Goal: Find specific page/section: Find specific page/section

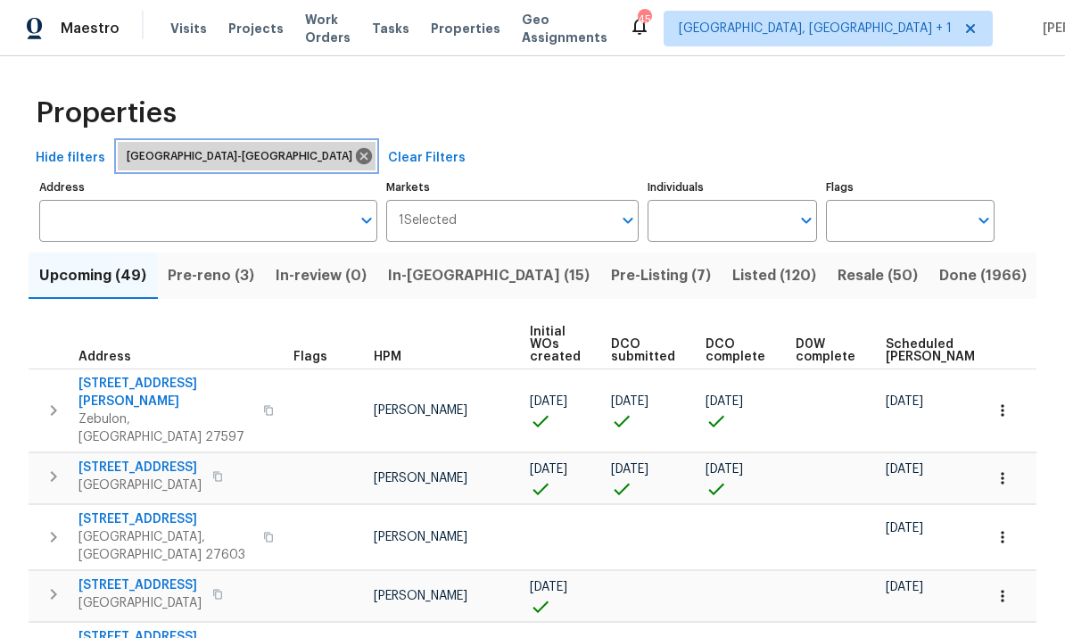
click at [356, 154] on icon at bounding box center [364, 156] width 16 height 16
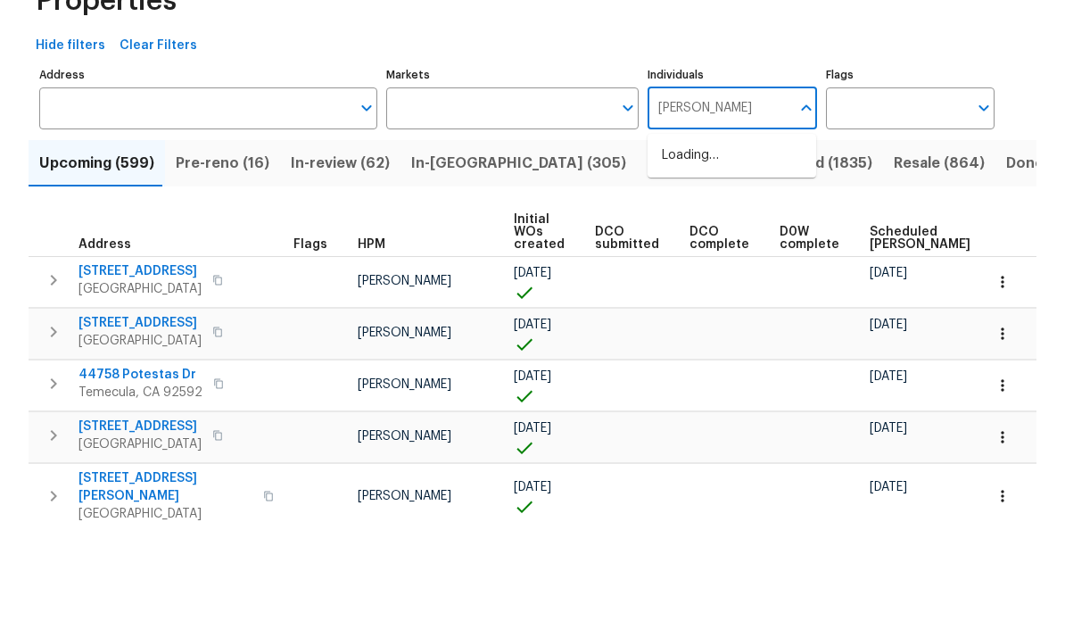
type input "[PERSON_NAME]"
click at [682, 259] on input "checkbox" at bounding box center [680, 277] width 37 height 37
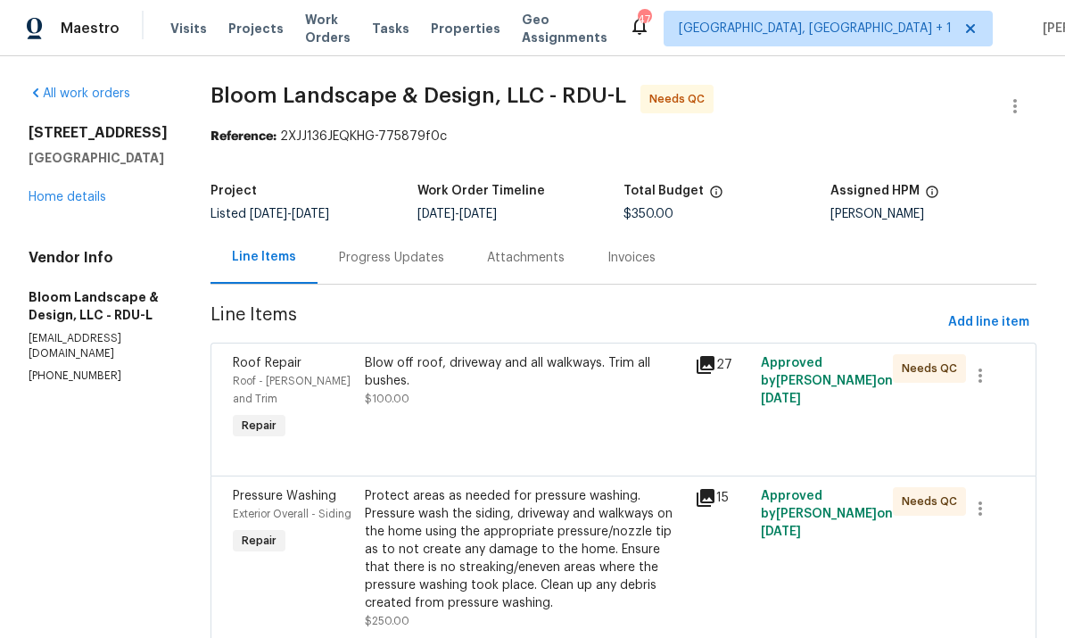
click at [78, 191] on link "Home details" at bounding box center [68, 197] width 78 height 12
